Goal: Information Seeking & Learning: Learn about a topic

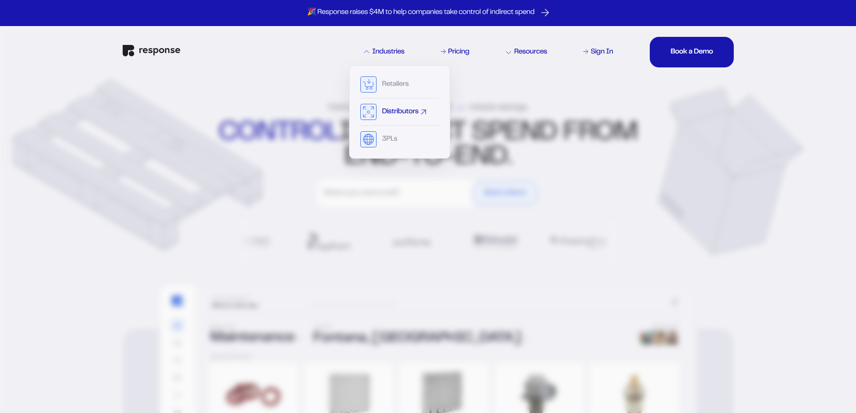
click at [391, 109] on div "Distributors" at bounding box center [400, 111] width 36 height 7
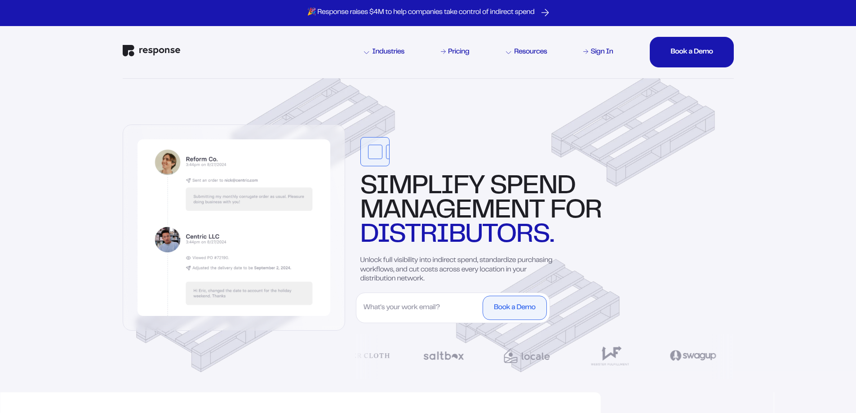
click at [425, 263] on p "Unlock full visibility into indirect spend, standardize purchasing workflows, a…" at bounding box center [460, 270] width 200 height 28
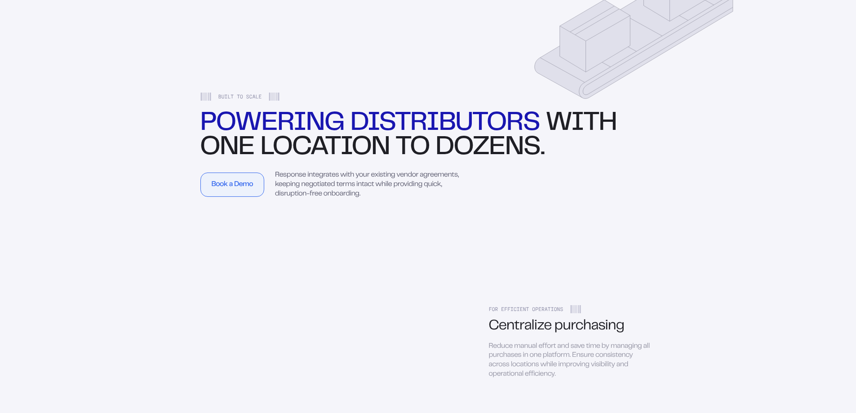
scroll to position [899, 0]
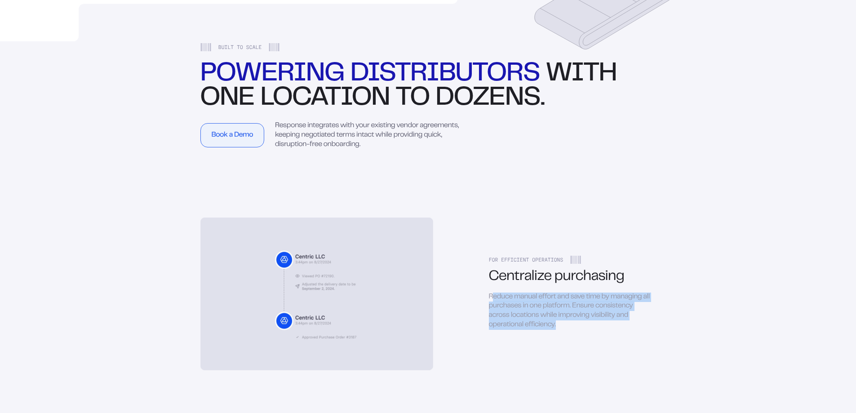
drag, startPoint x: 493, startPoint y: 301, endPoint x: 598, endPoint y: 333, distance: 110.0
click at [612, 330] on div "Reduce manual effort and save time by managing all purchases in one platform. E…" at bounding box center [572, 311] width 166 height 37
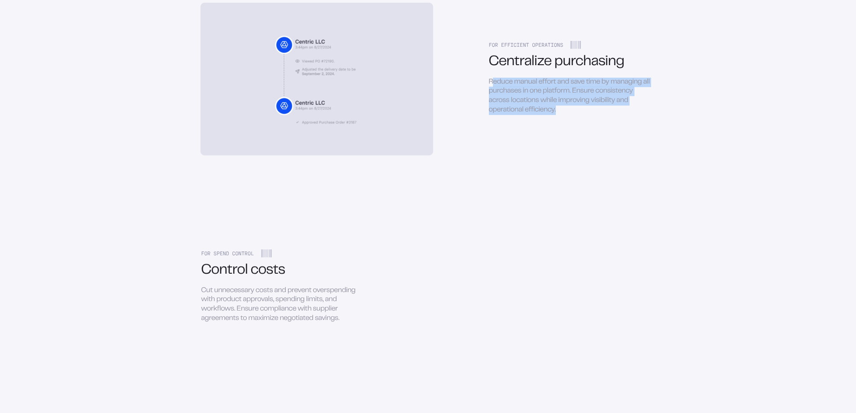
scroll to position [1213, 0]
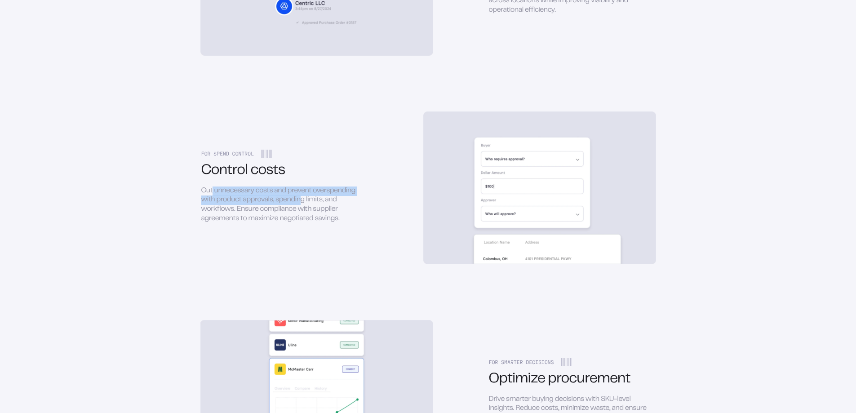
drag, startPoint x: 212, startPoint y: 194, endPoint x: 330, endPoint y: 222, distance: 121.9
click at [306, 204] on div "Cut unnecessary costs and prevent overspending with product approvals, spending…" at bounding box center [284, 204] width 166 height 37
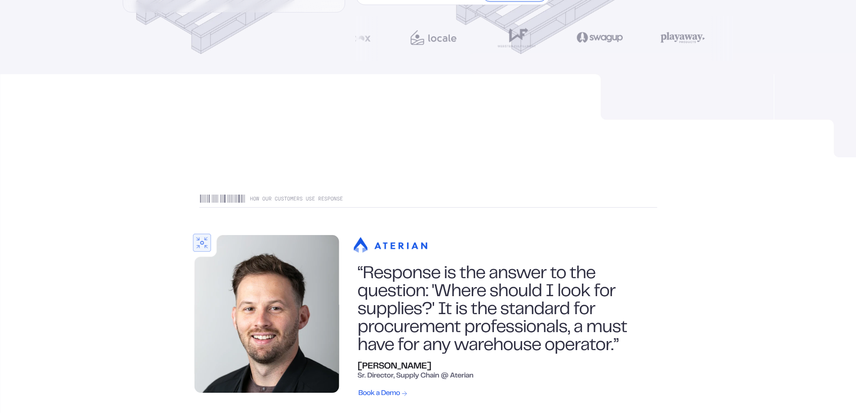
scroll to position [0, 0]
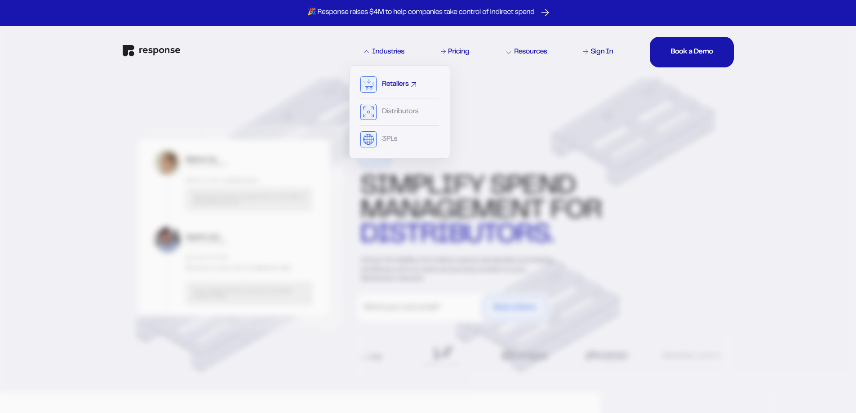
click at [387, 84] on div "Retailers" at bounding box center [395, 84] width 27 height 7
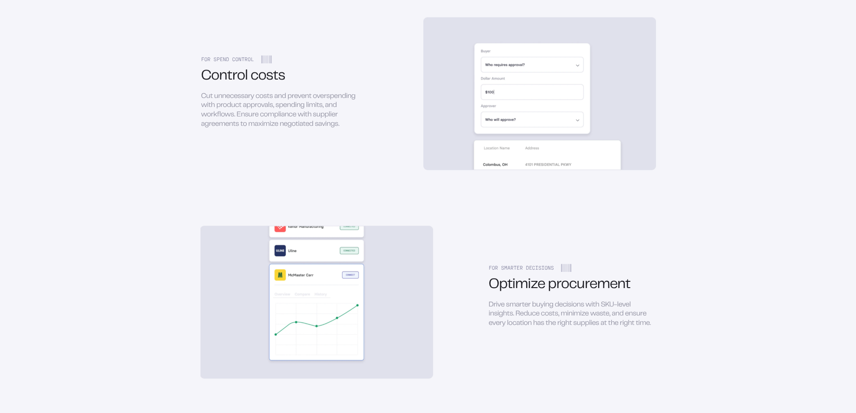
scroll to position [1393, 0]
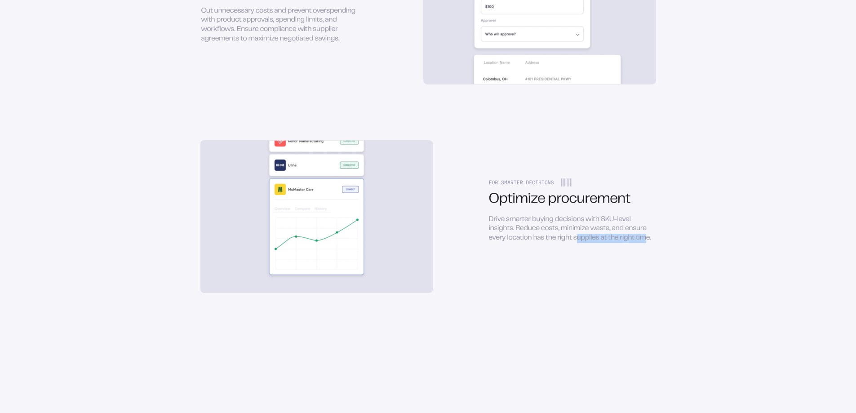
drag, startPoint x: 576, startPoint y: 243, endPoint x: 643, endPoint y: 239, distance: 67.1
click at [643, 239] on div "Drive smarter buying decisions with SKU-level insights. Reduce costs, minimize …" at bounding box center [572, 229] width 166 height 28
click at [531, 269] on div "FOR SMARTER DECISIONS Optimize procurement Drive smarter buying decisions with …" at bounding box center [428, 216] width 456 height 153
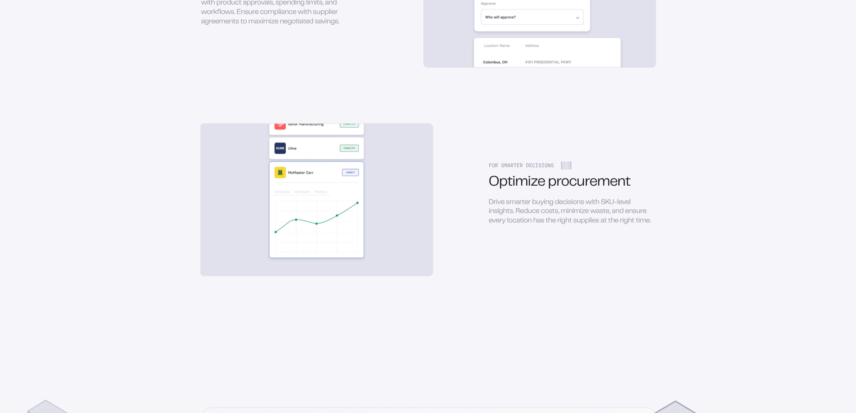
scroll to position [1663, 0]
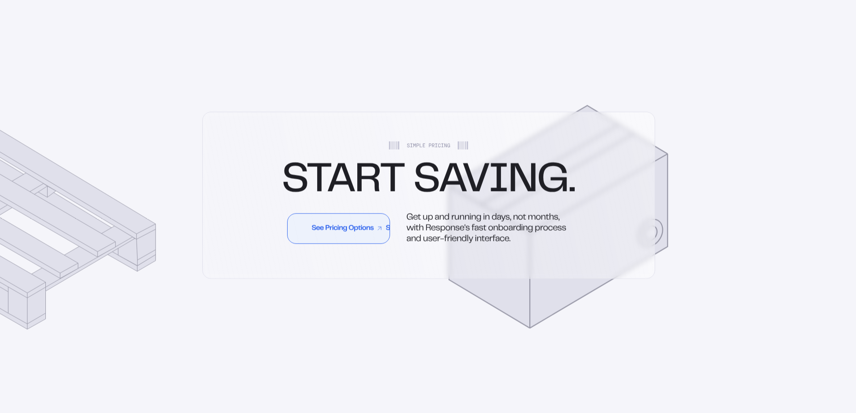
click at [370, 239] on link "See Pricing Options See Pricing Options See Pricing Options See Pricing Options…" at bounding box center [338, 228] width 103 height 31
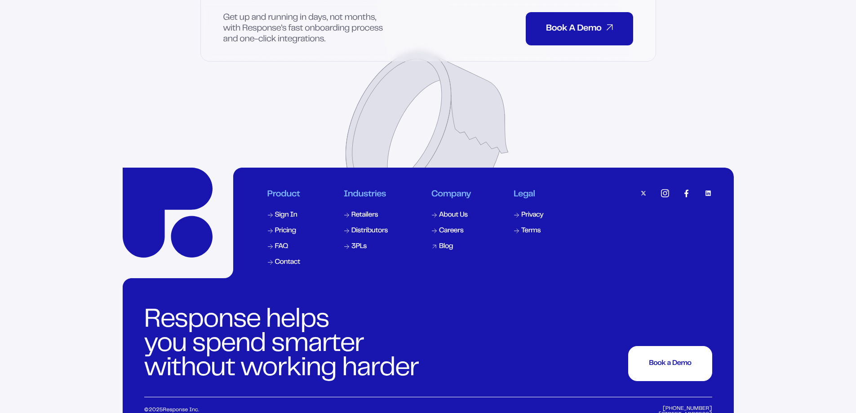
scroll to position [2228, 0]
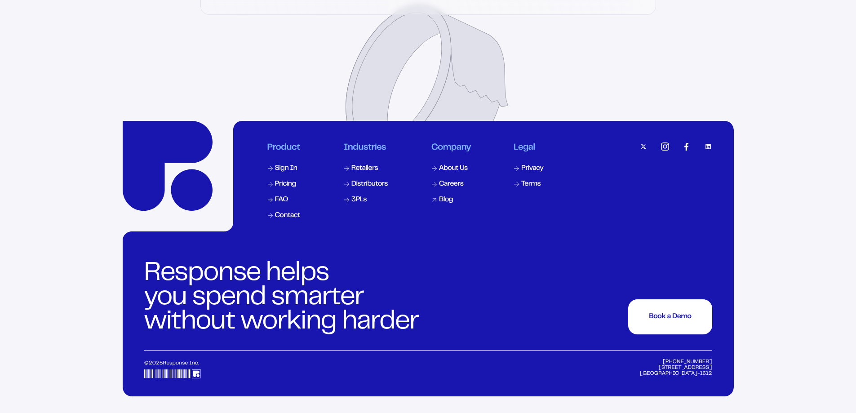
click at [442, 196] on div "Blog" at bounding box center [446, 199] width 14 height 7
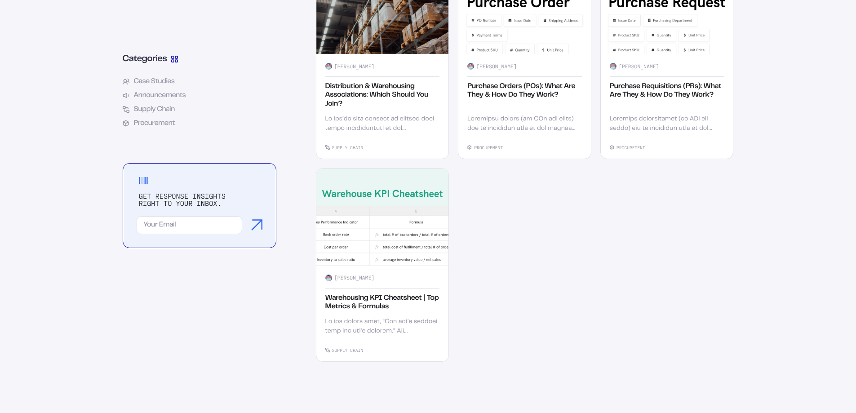
scroll to position [899, 0]
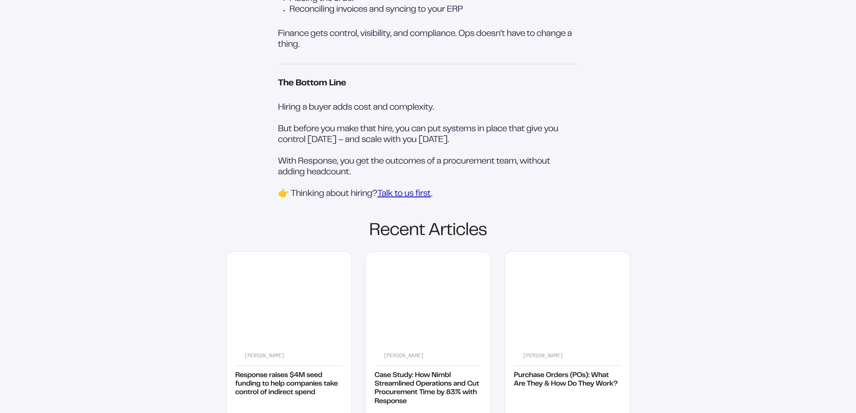
scroll to position [1393, 0]
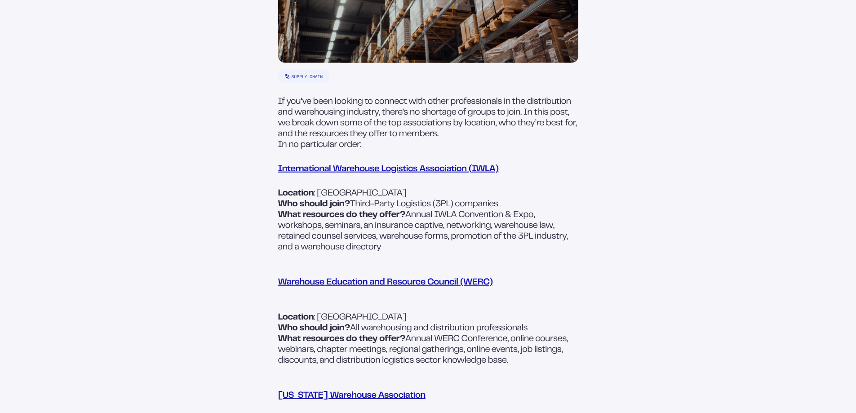
scroll to position [404, 0]
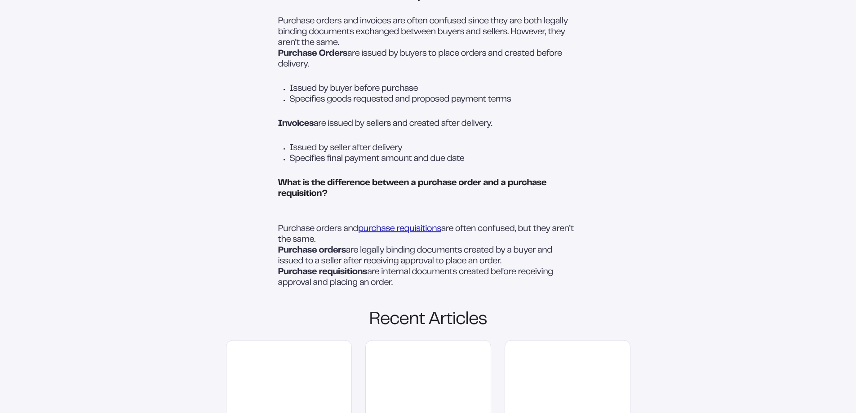
scroll to position [1213, 0]
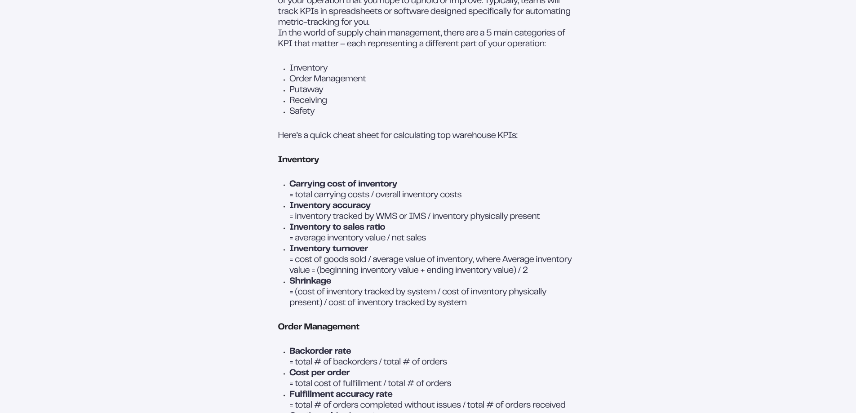
scroll to position [494, 0]
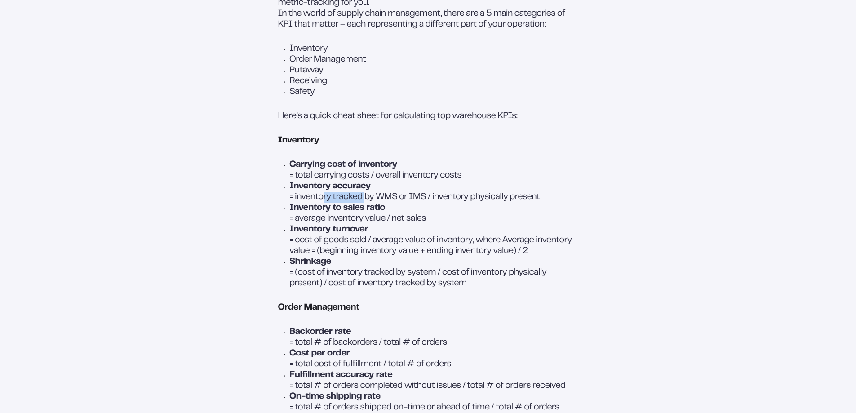
drag, startPoint x: 321, startPoint y: 219, endPoint x: 388, endPoint y: 218, distance: 67.0
click at [367, 203] on p "= inventory tracked by WMS or IMS / inventory physically present" at bounding box center [433, 197] width 289 height 11
click at [397, 203] on p "= inventory tracked by WMS or IMS / inventory physically present" at bounding box center [433, 197] width 289 height 11
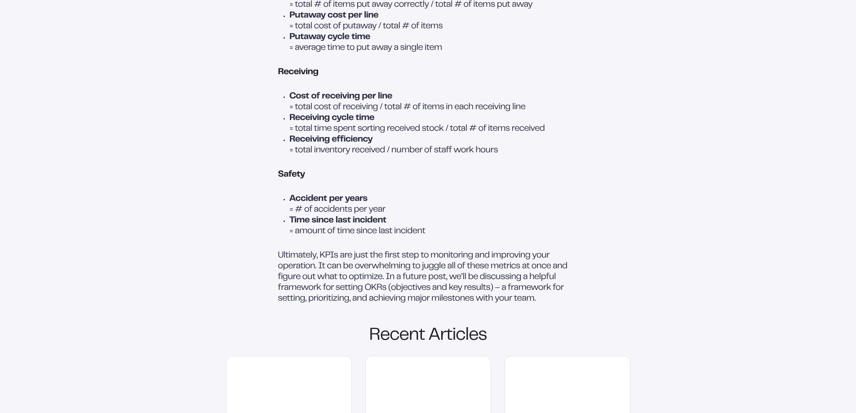
scroll to position [854, 0]
